Goal: Find specific page/section: Find specific page/section

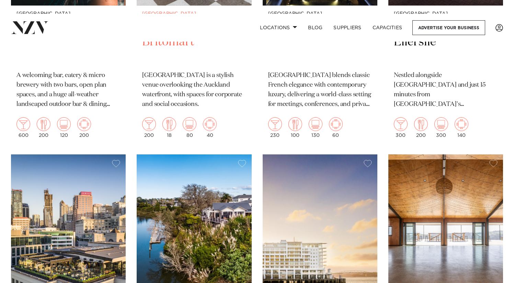
scroll to position [2082, 0]
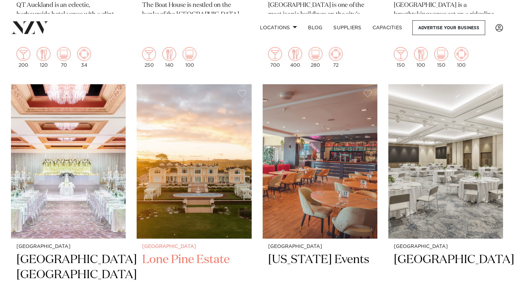
click at [231, 160] on img at bounding box center [194, 161] width 115 height 154
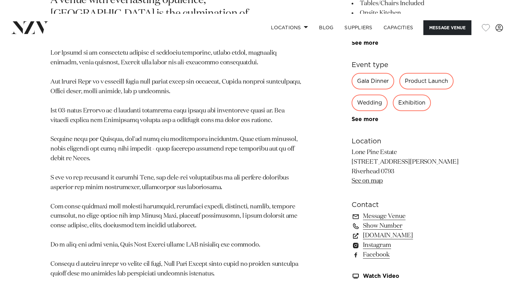
scroll to position [449, 0]
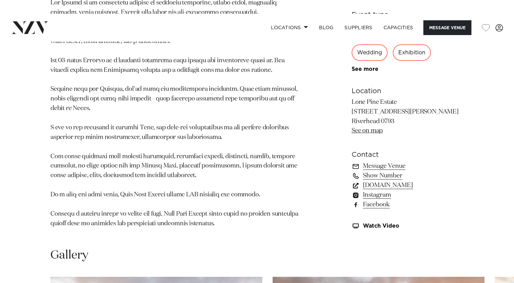
click at [407, 186] on link "lonepineestate.co.nz" at bounding box center [408, 185] width 112 height 10
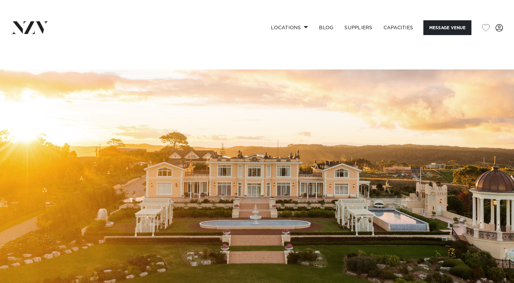
click at [29, 30] on img at bounding box center [29, 27] width 37 height 12
